Goal: Task Accomplishment & Management: Manage account settings

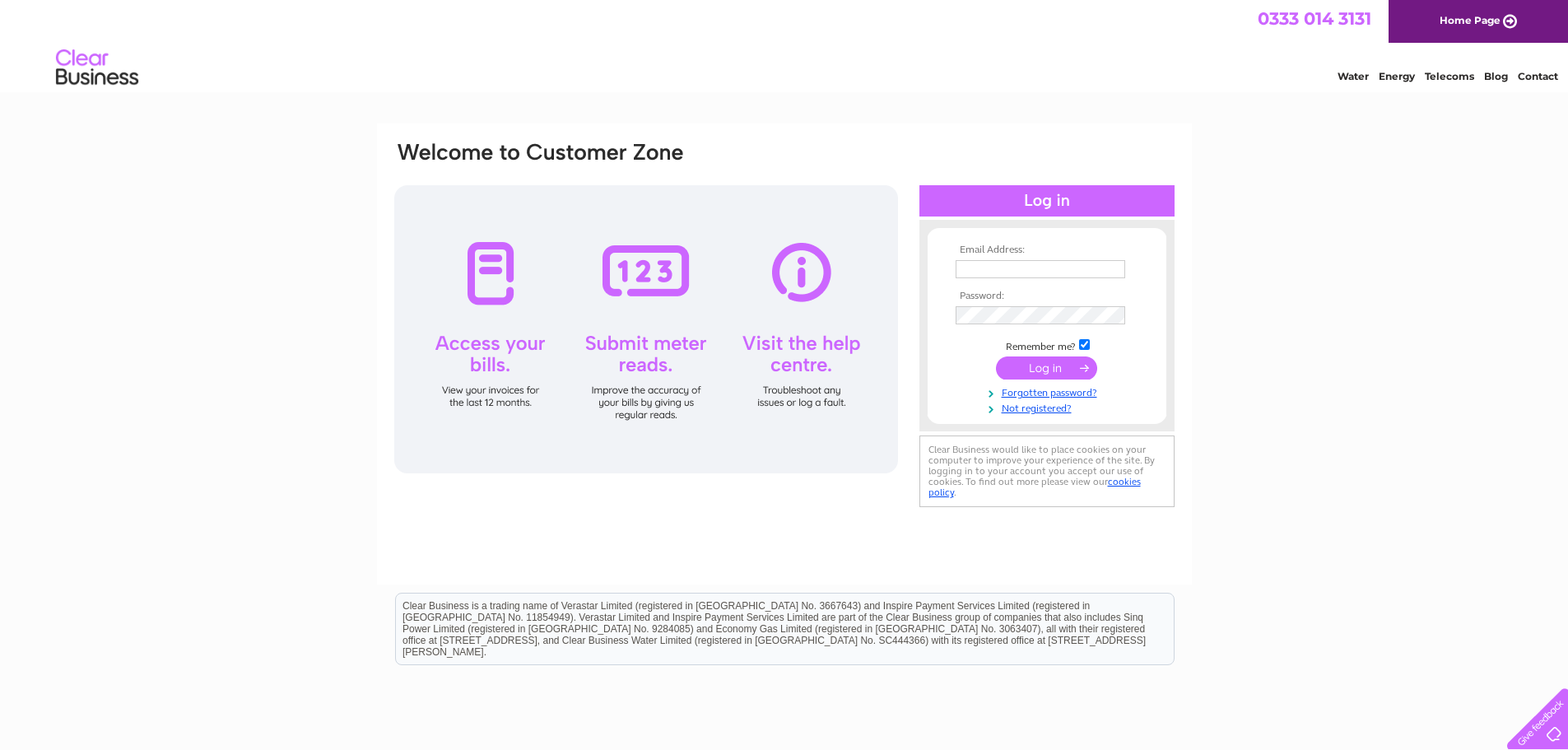
click at [1025, 270] on input "text" at bounding box center [1041, 269] width 170 height 18
type input "kbm.engineering@yahoo.com"
click at [1017, 372] on input "submit" at bounding box center [1046, 370] width 101 height 23
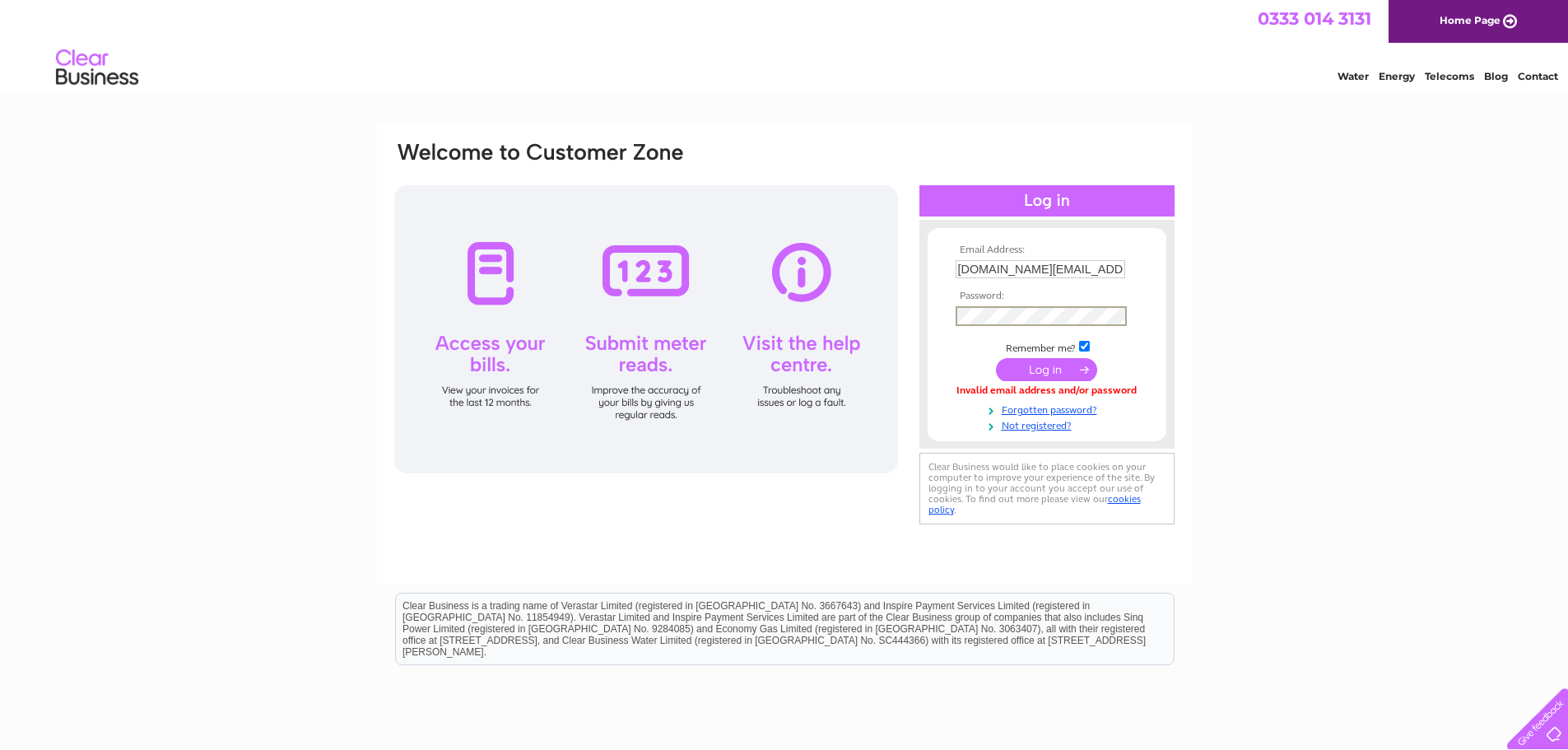
click at [996, 358] on input "submit" at bounding box center [1046, 370] width 101 height 23
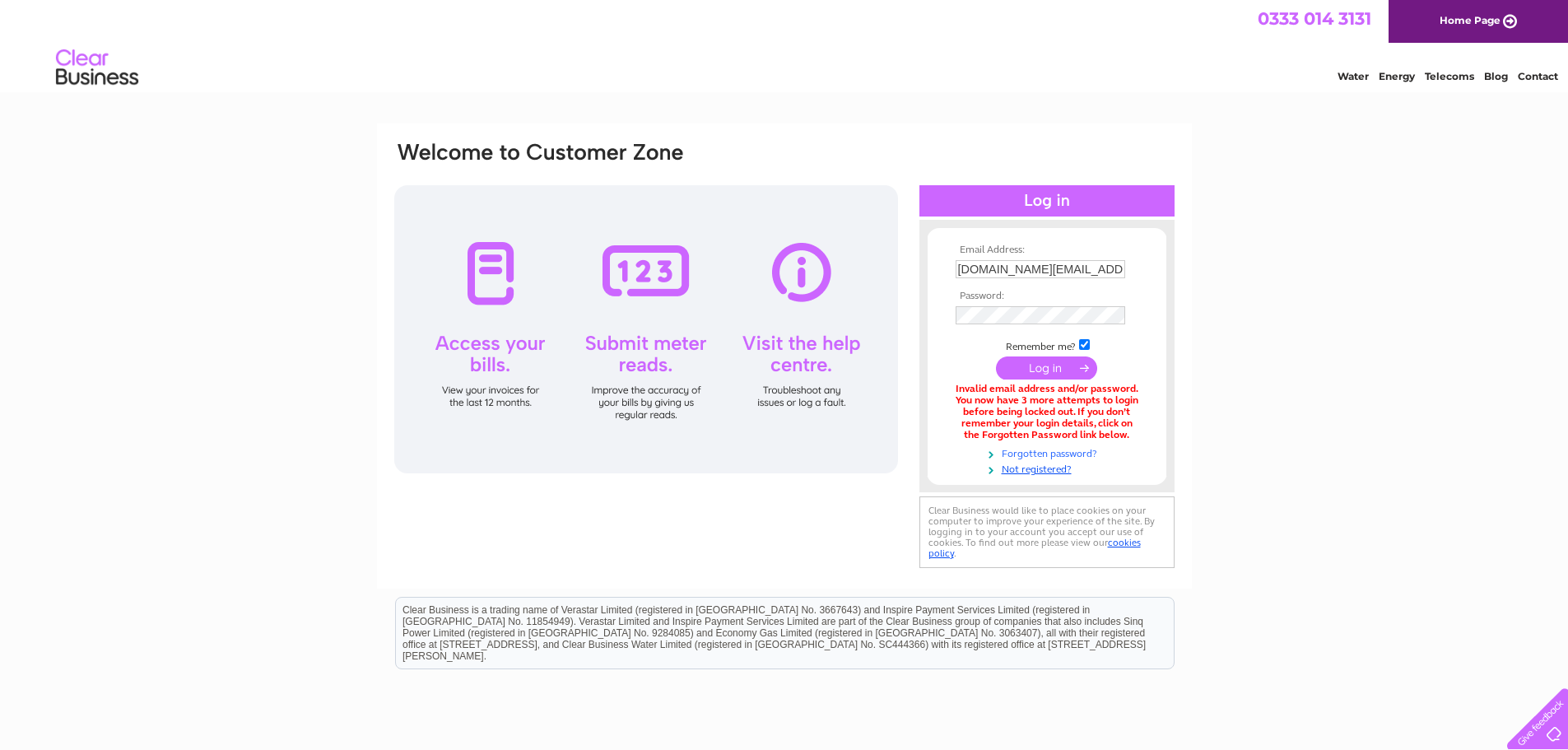
click at [1075, 447] on link "Forgotten password?" at bounding box center [1049, 453] width 187 height 16
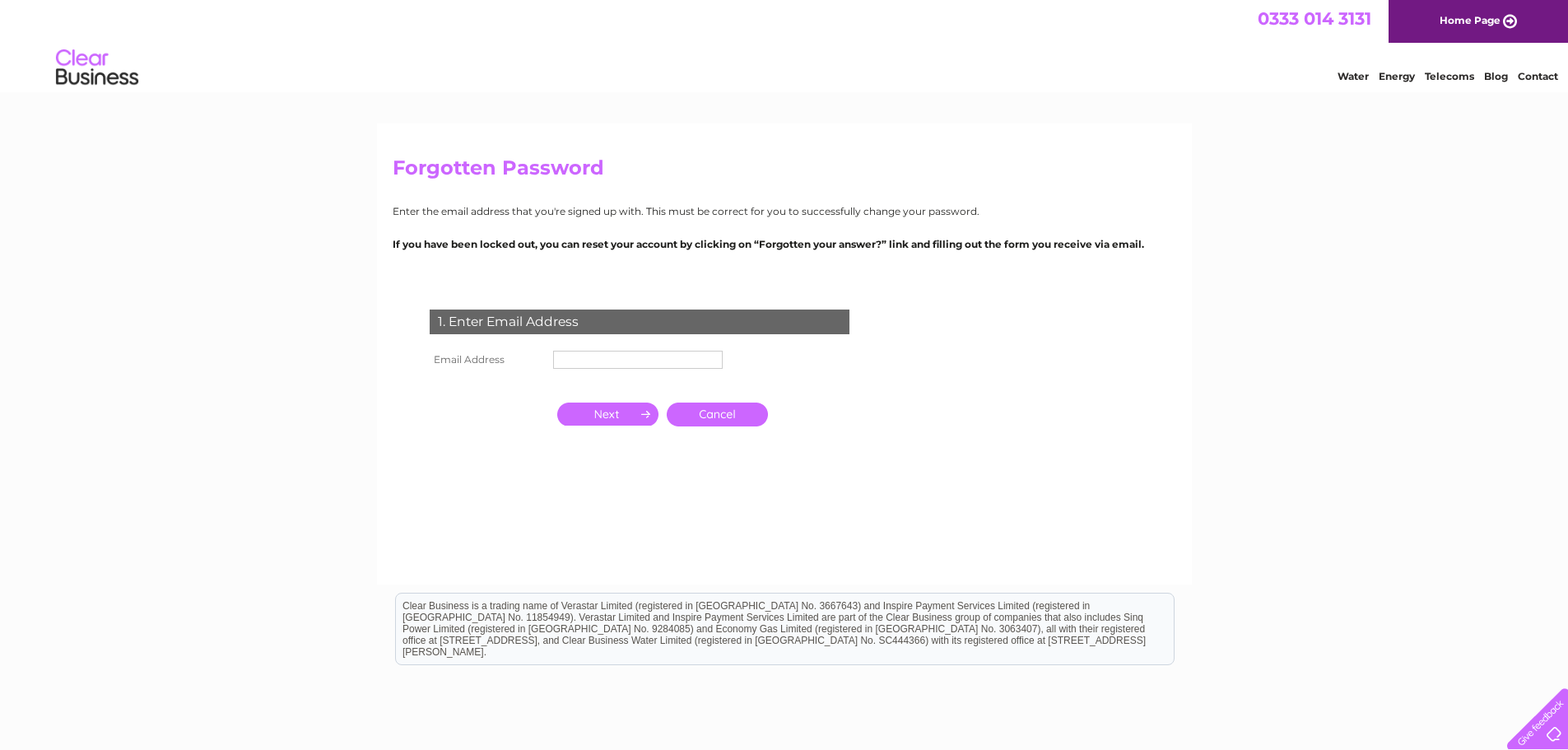
click at [619, 358] on input "text" at bounding box center [638, 359] width 170 height 18
type input "[DOMAIN_NAME][EMAIL_ADDRESS][DOMAIN_NAME]"
click at [632, 414] on input "button" at bounding box center [608, 416] width 101 height 23
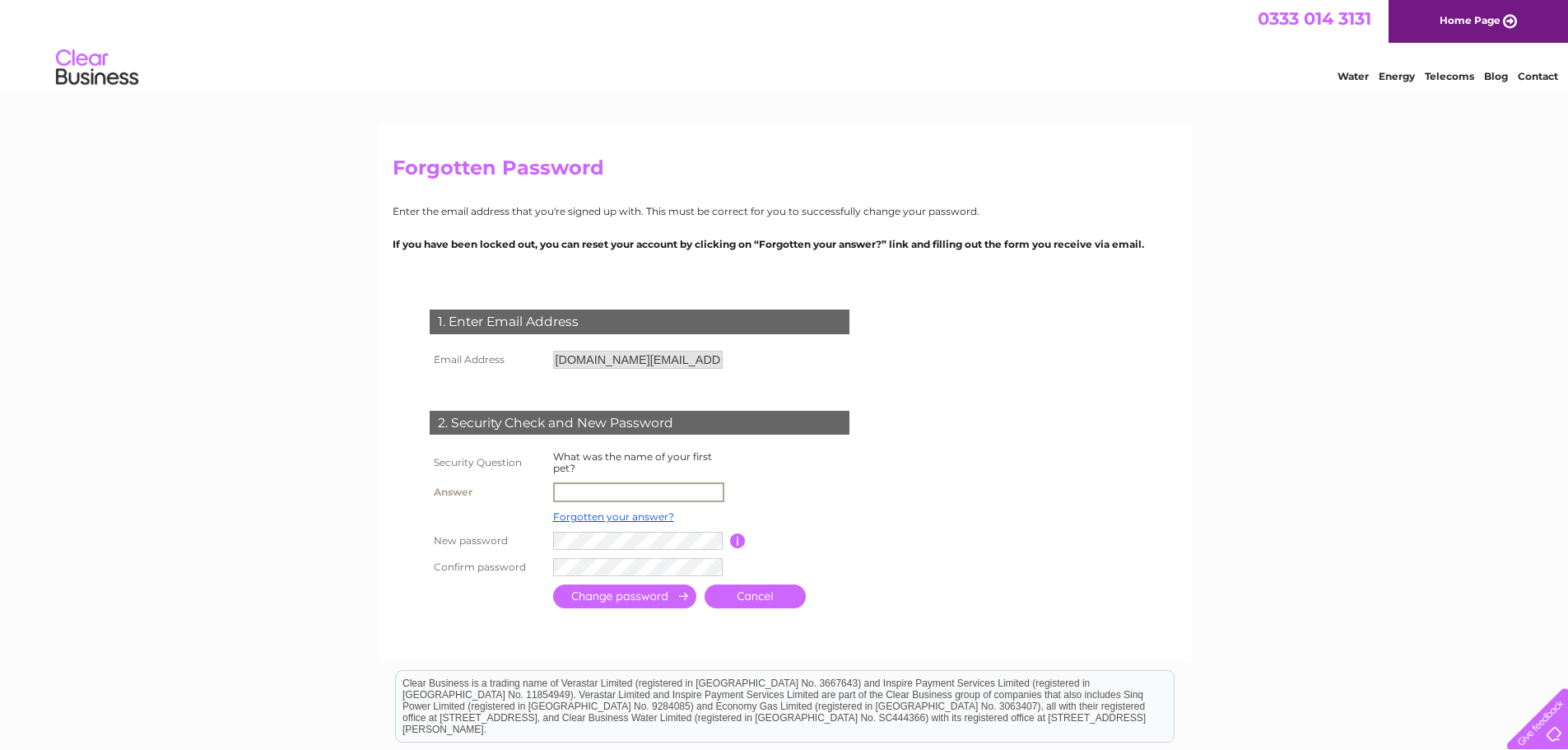
click at [613, 493] on input "text" at bounding box center [639, 493] width 172 height 20
type input "JAKE"
click at [841, 562] on td at bounding box center [714, 566] width 329 height 28
click at [658, 596] on input "submit" at bounding box center [625, 594] width 143 height 24
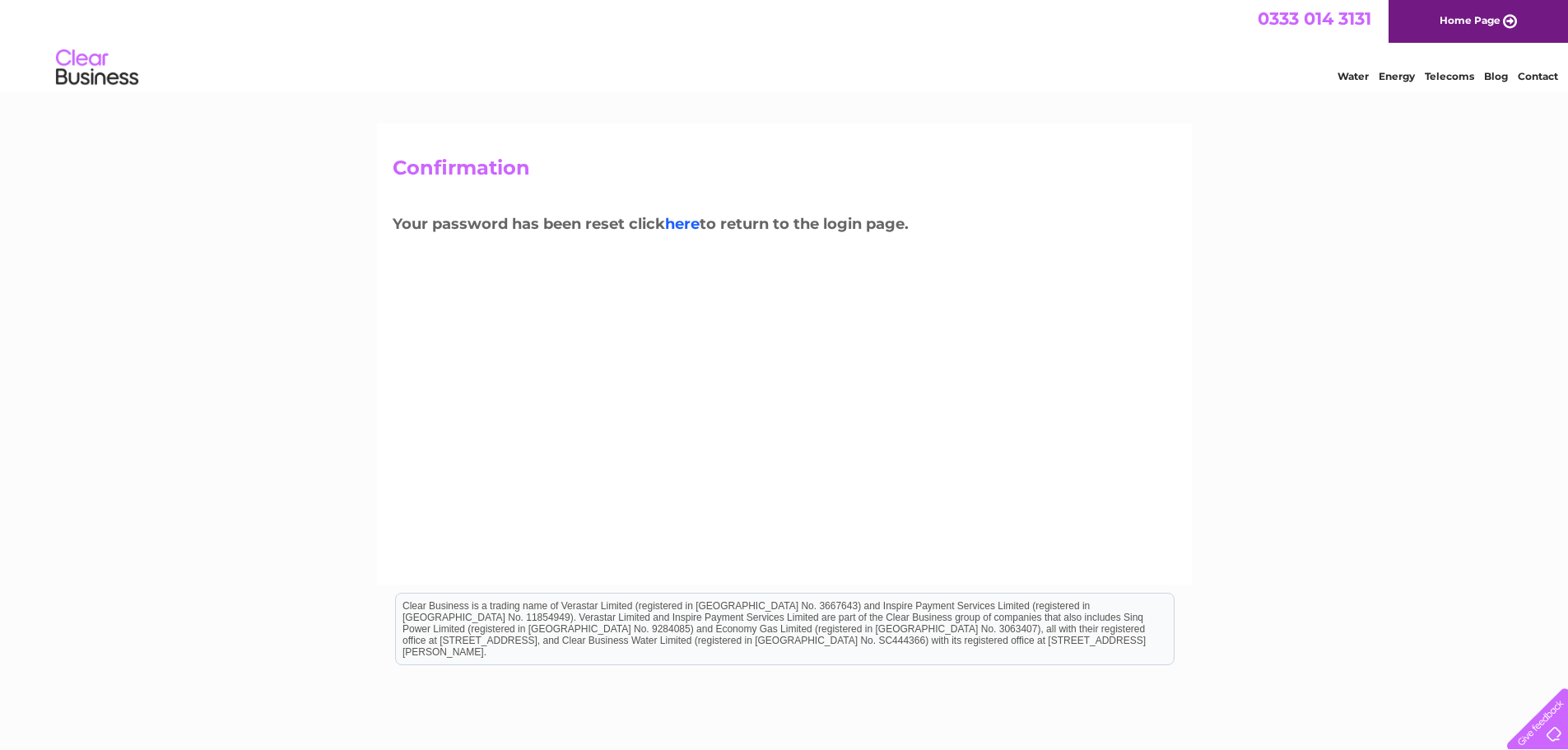
click at [688, 219] on link "here" at bounding box center [682, 223] width 35 height 18
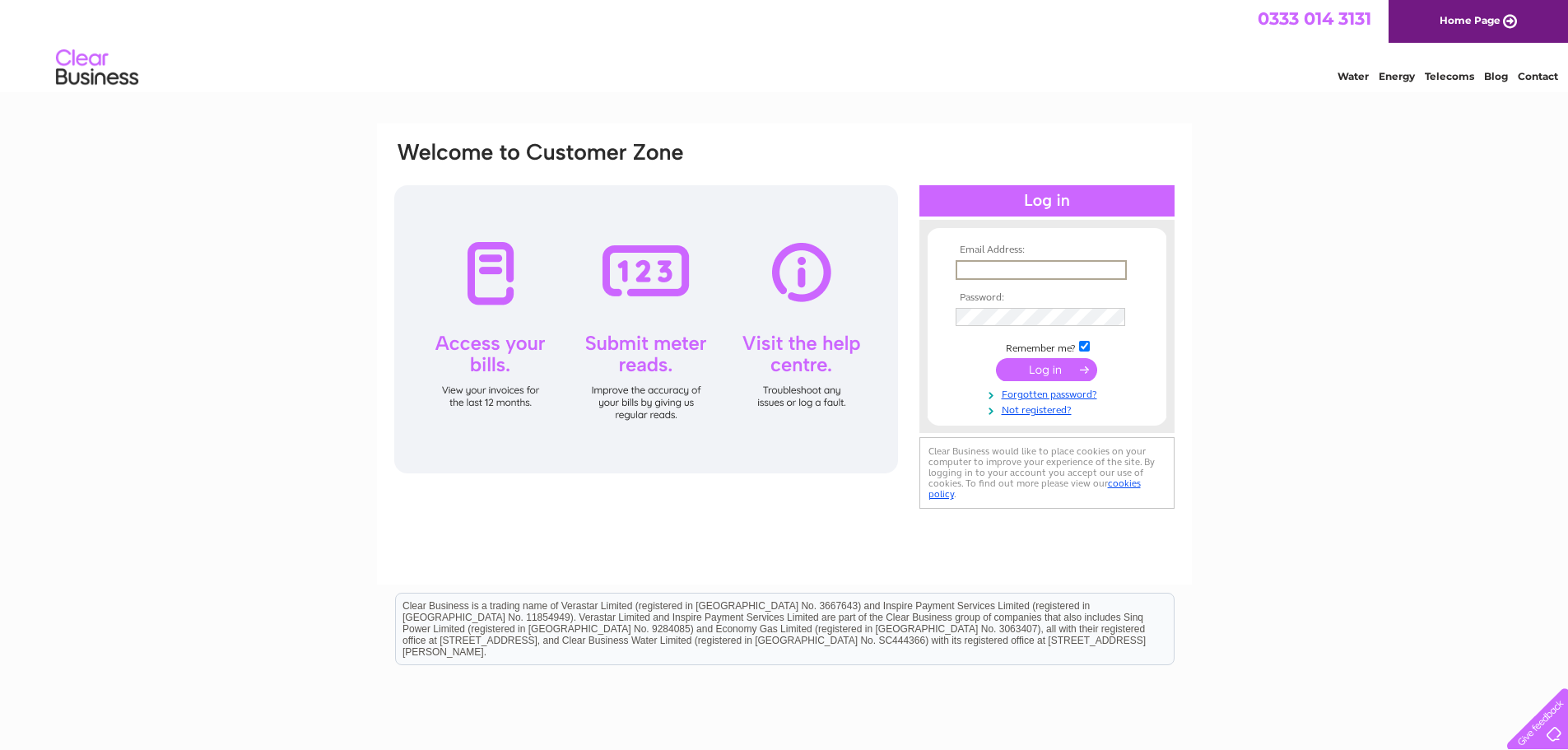
click at [1092, 262] on input "text" at bounding box center [1042, 270] width 172 height 20
type input "kbm.engineering@yahoo.com"
click at [1000, 374] on input "submit" at bounding box center [1046, 370] width 101 height 23
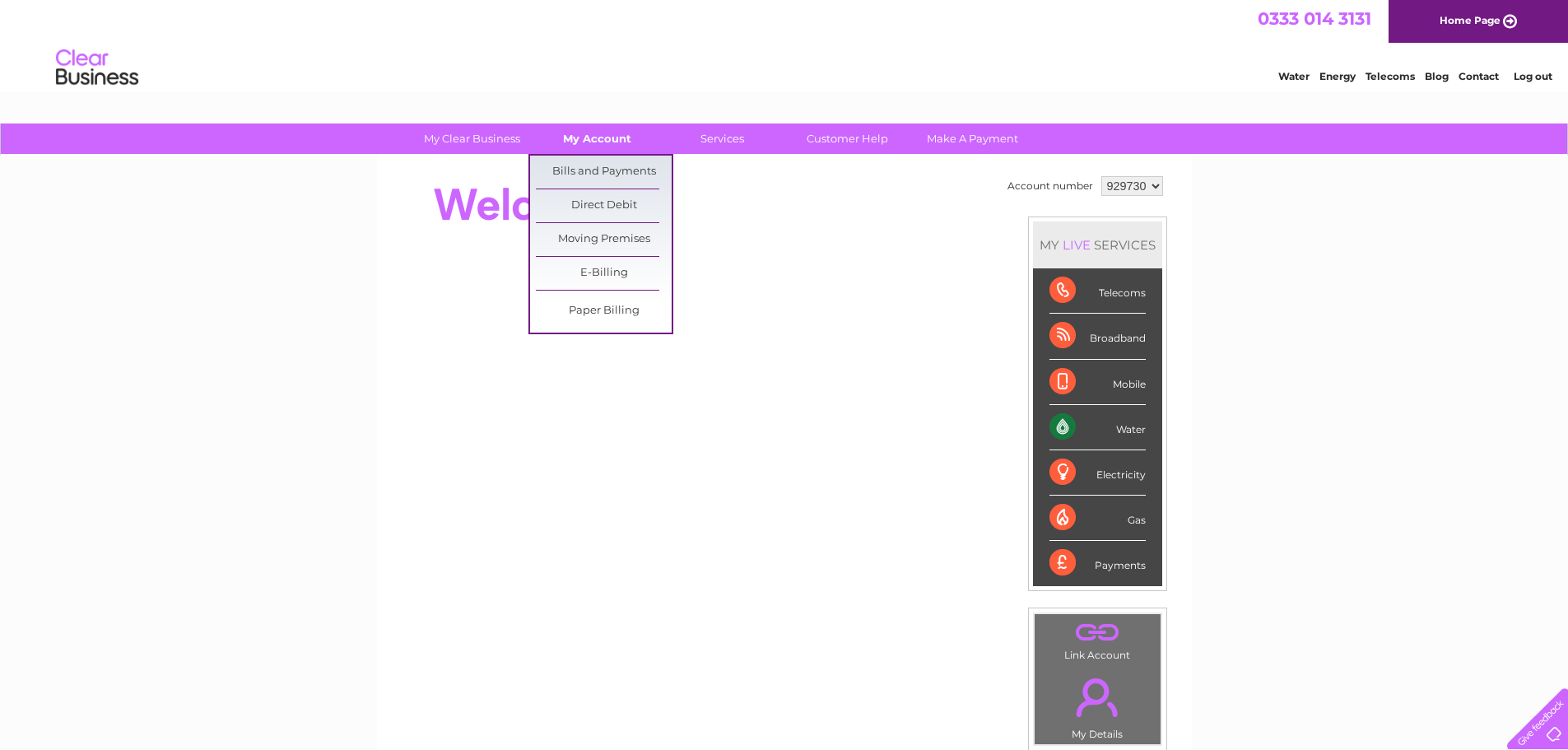
click at [585, 124] on link "My Account" at bounding box center [597, 139] width 136 height 30
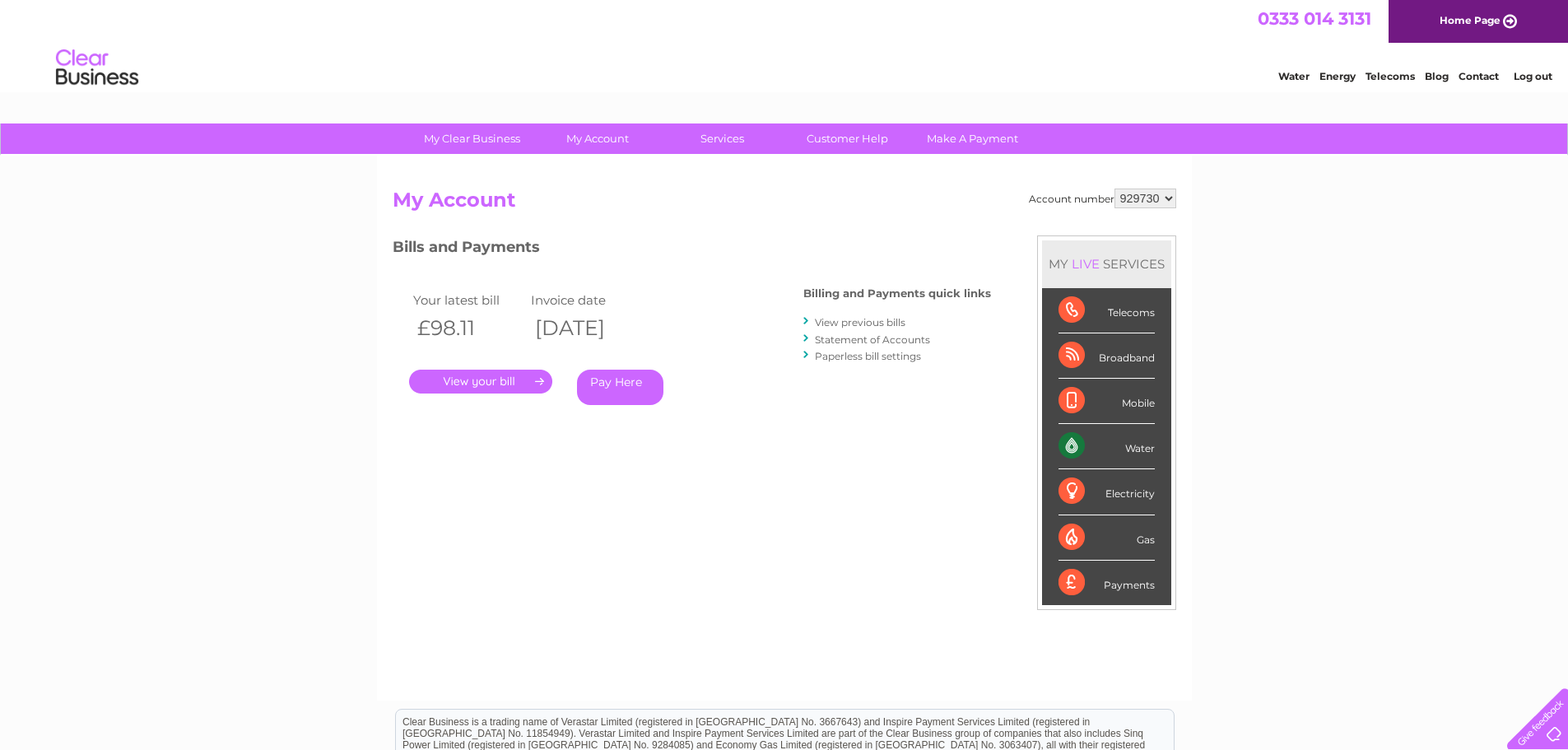
click at [491, 384] on link "." at bounding box center [481, 382] width 143 height 24
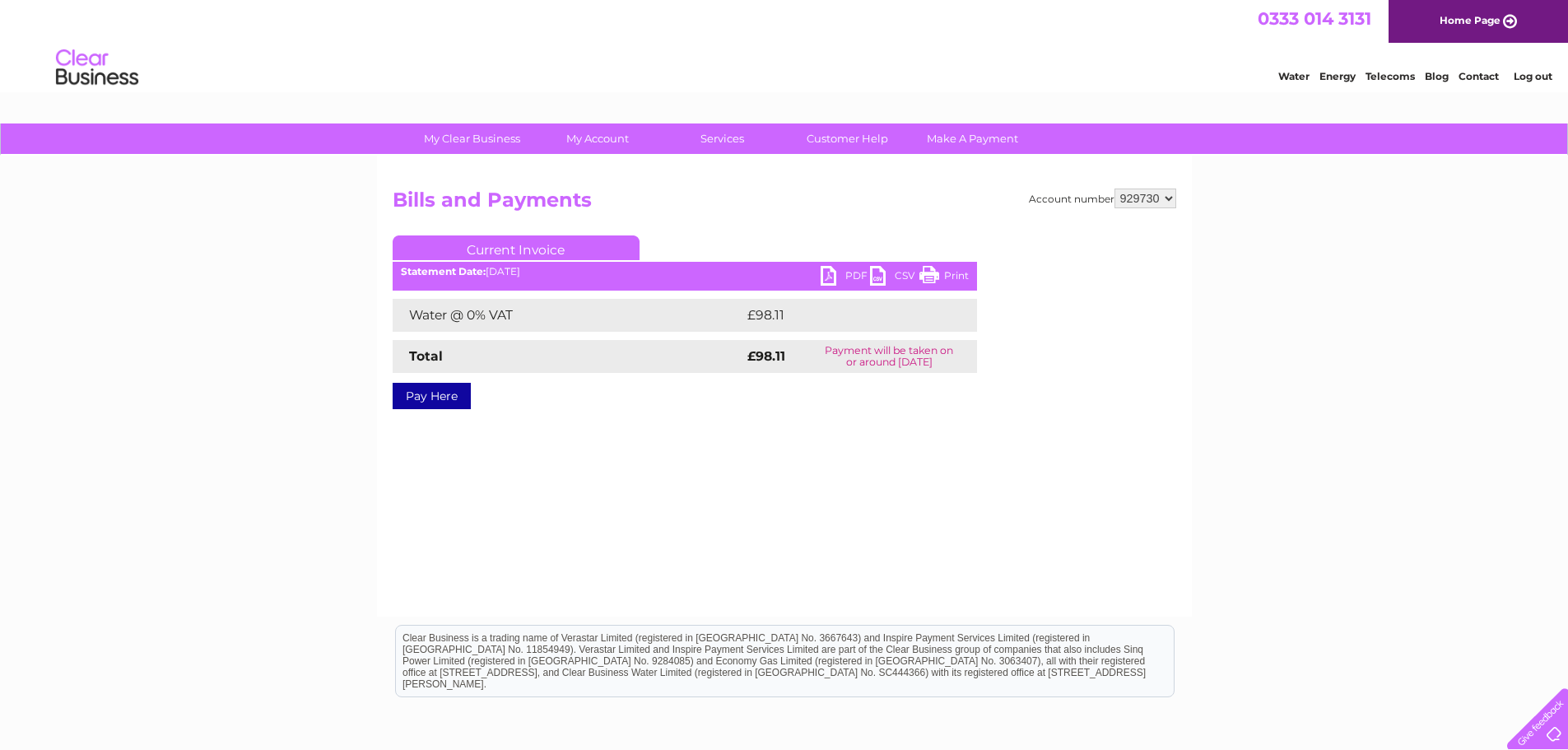
click at [852, 277] on link "PDF" at bounding box center [845, 278] width 49 height 24
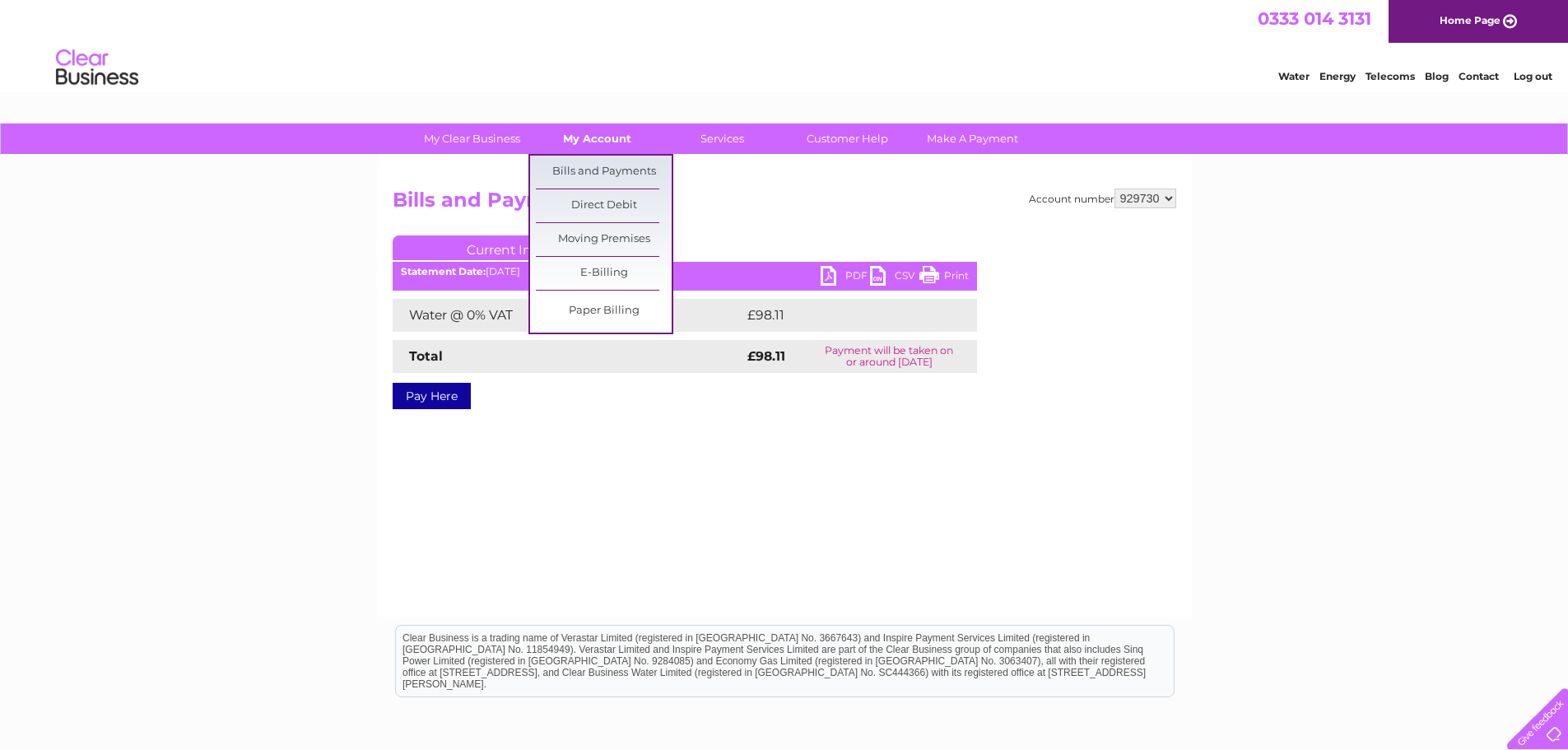
click at [589, 142] on link "My Account" at bounding box center [597, 139] width 136 height 30
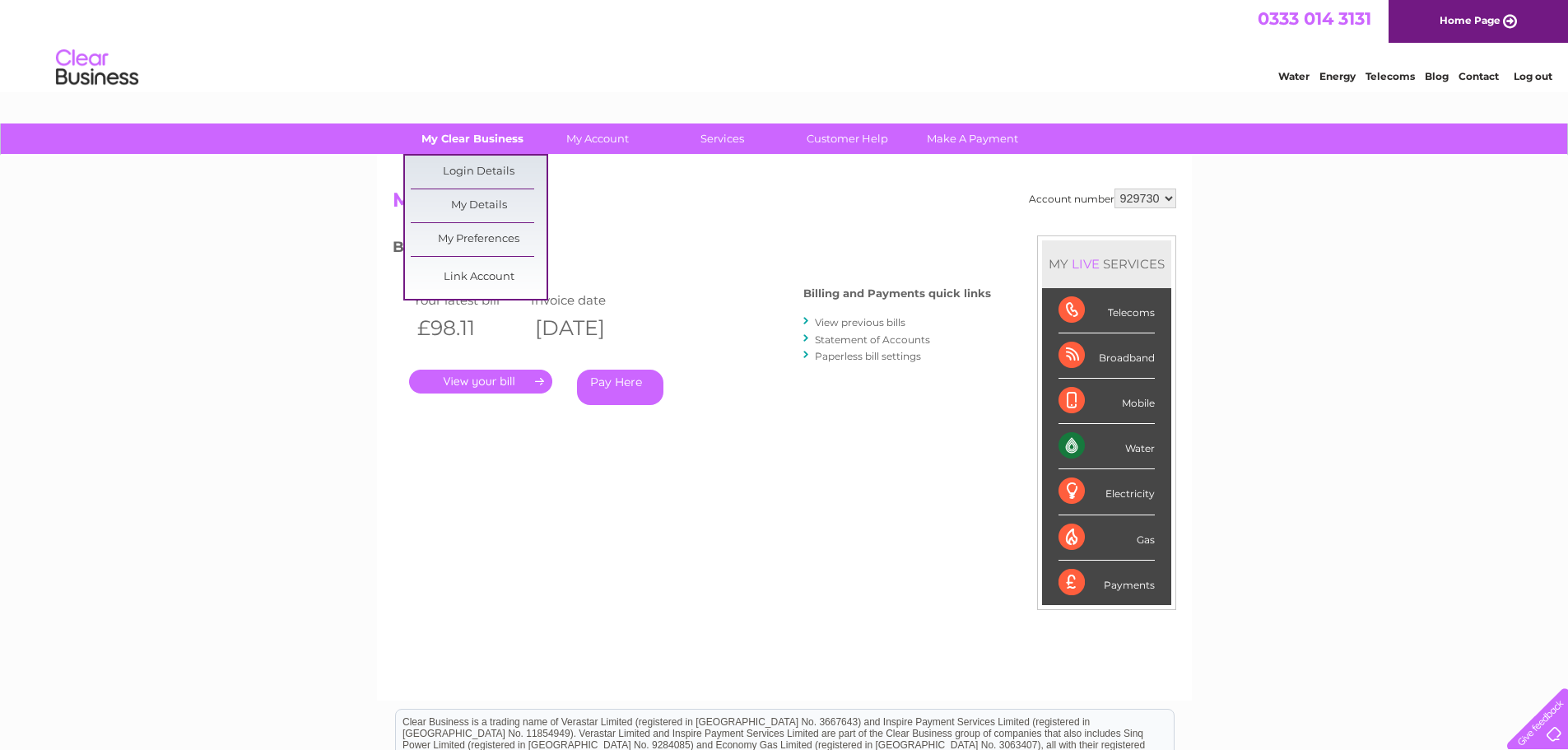
click at [458, 138] on link "My Clear Business" at bounding box center [472, 139] width 136 height 30
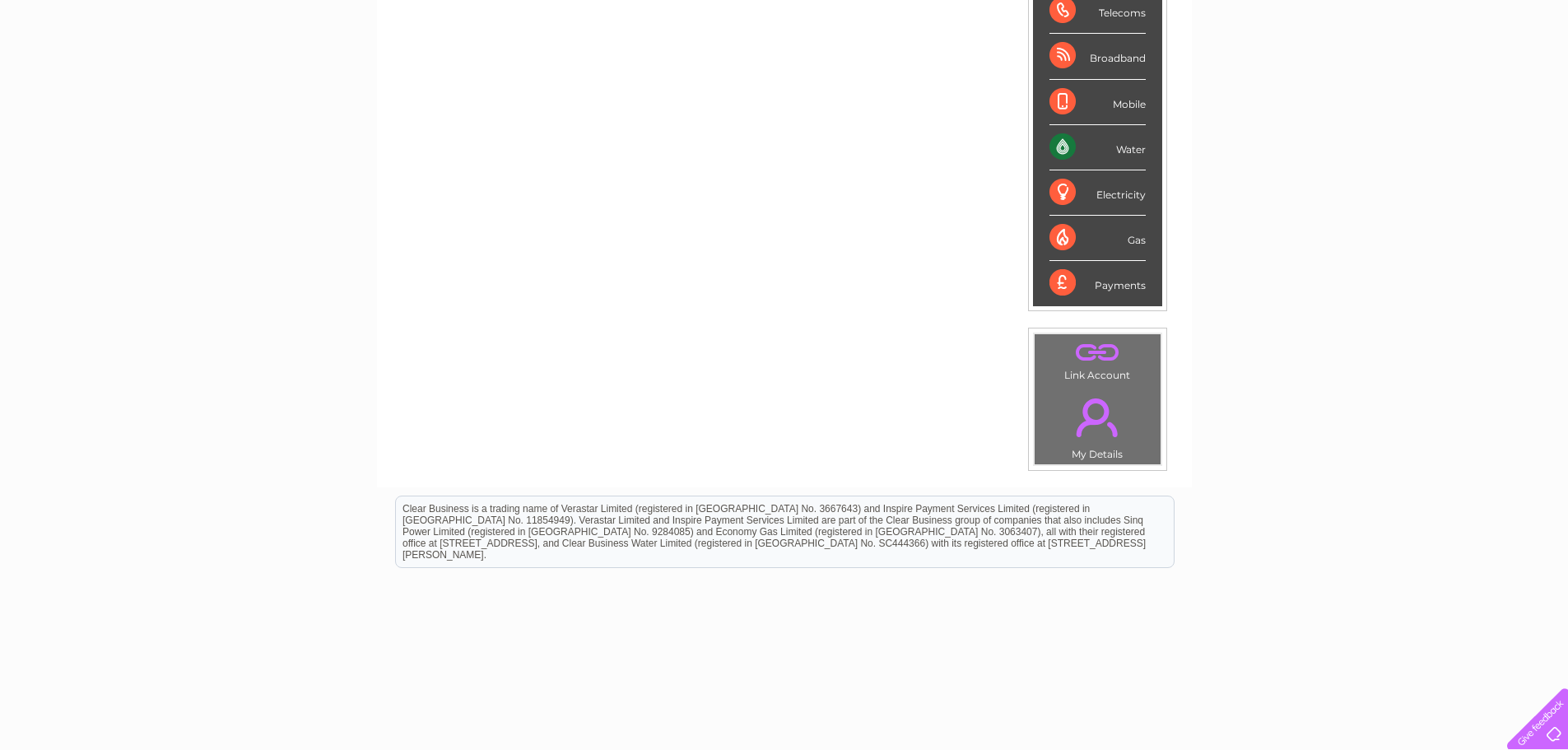
scroll to position [311, 0]
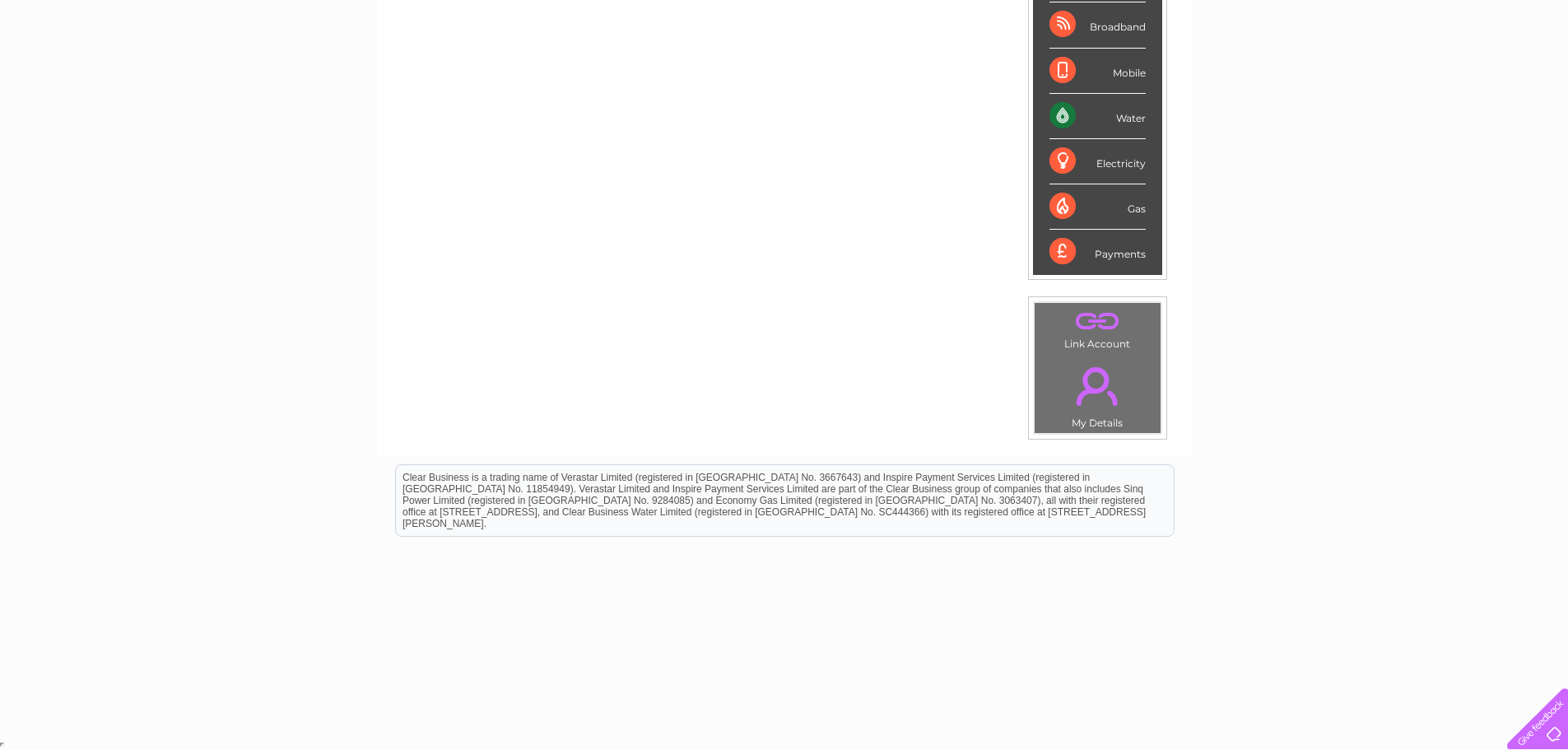
click at [1102, 409] on link "." at bounding box center [1098, 386] width 118 height 57
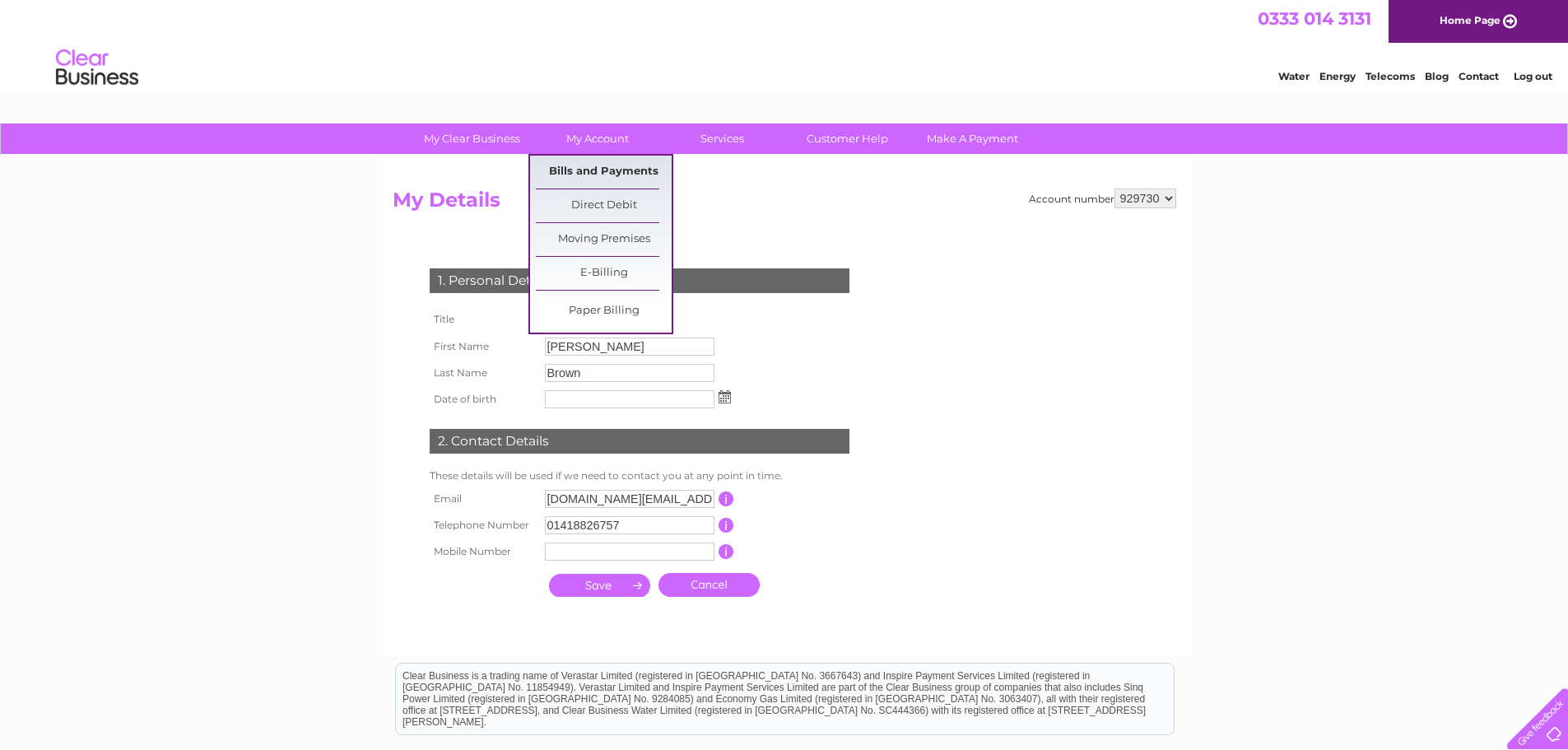
click at [616, 173] on link "Bills and Payments" at bounding box center [604, 172] width 136 height 33
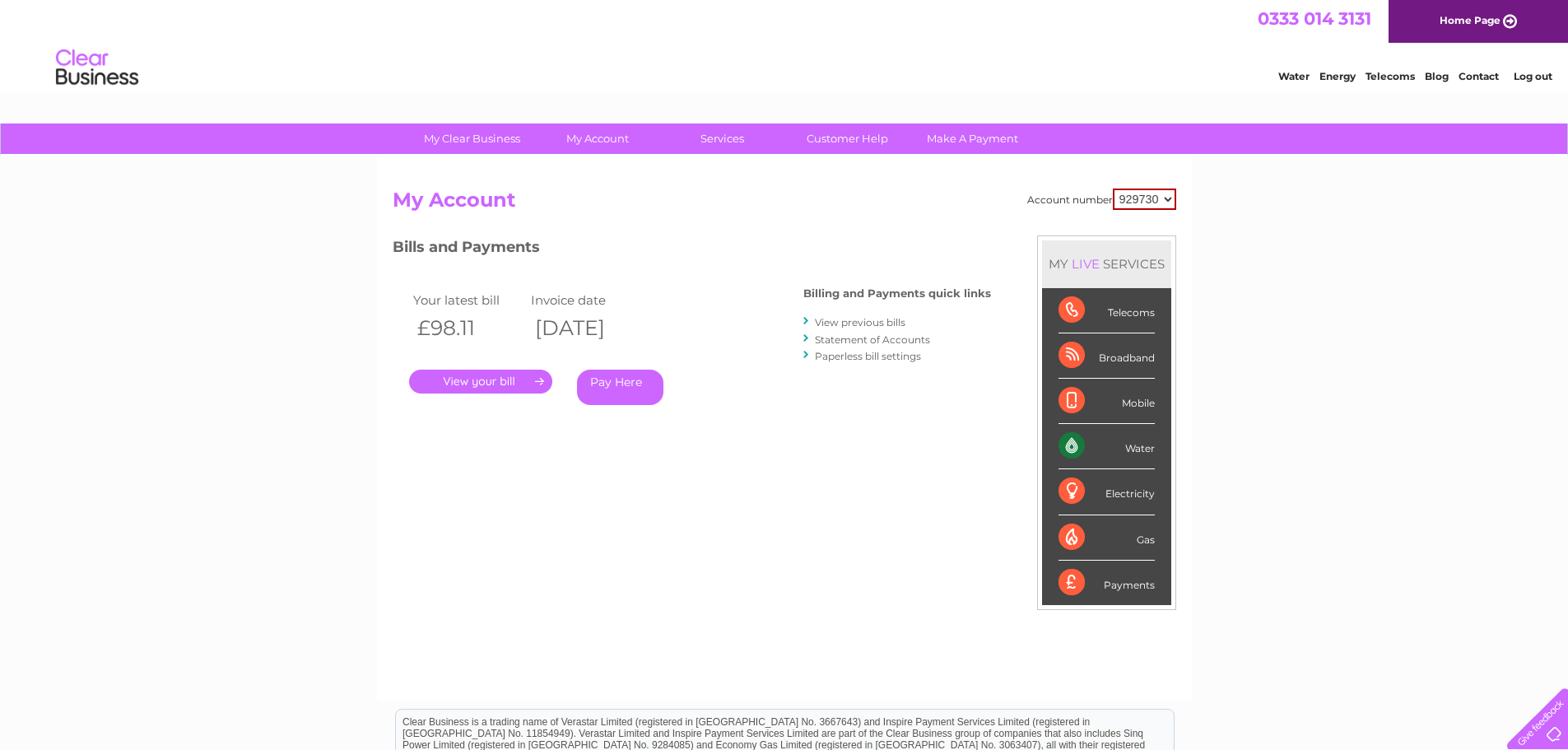
click at [874, 324] on link "View previous bills" at bounding box center [859, 323] width 90 height 13
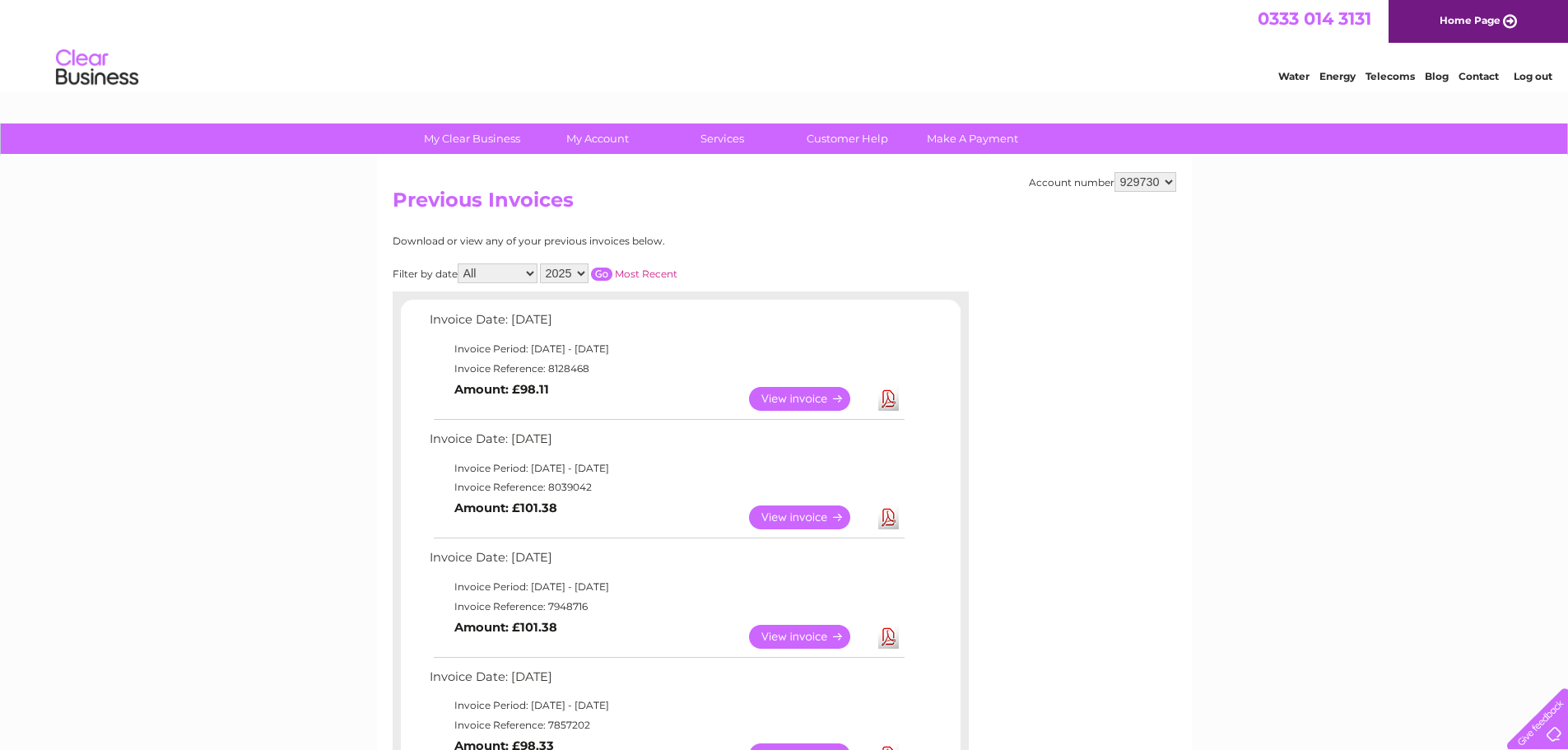
click at [1530, 79] on link "Log out" at bounding box center [1532, 76] width 38 height 13
